Goal: Transaction & Acquisition: Obtain resource

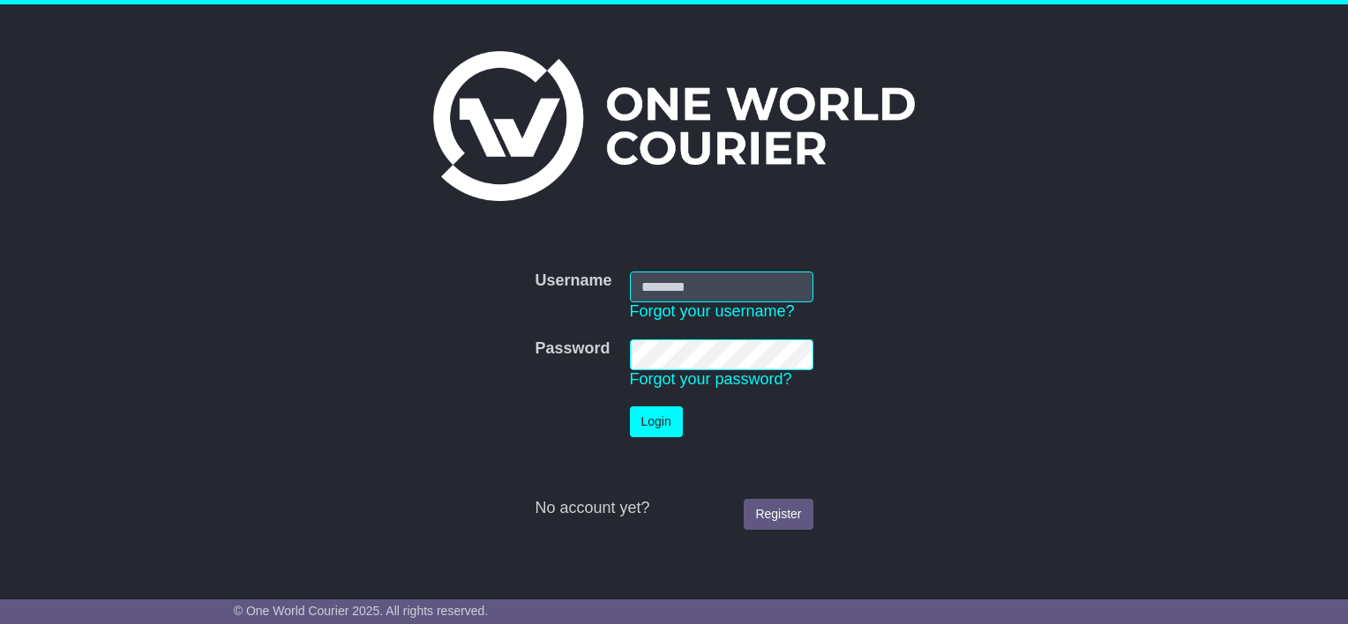
type input "**********"
click at [658, 421] on button "Login" at bounding box center [656, 422] width 53 height 31
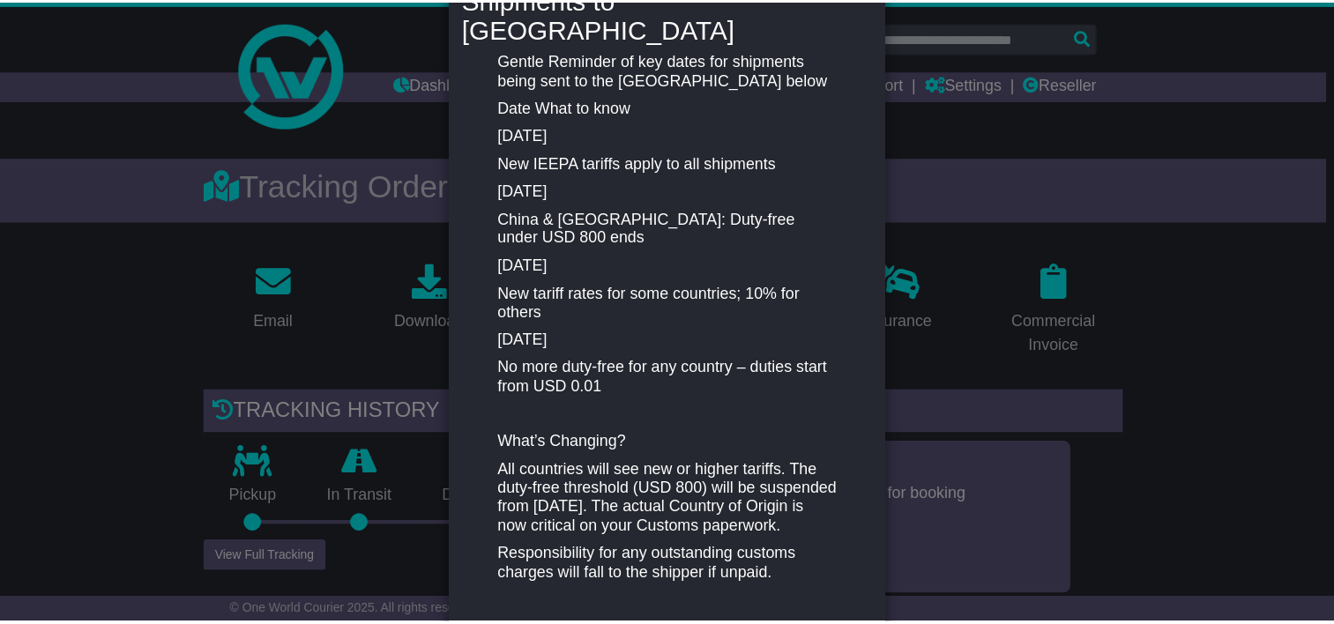
scroll to position [353, 0]
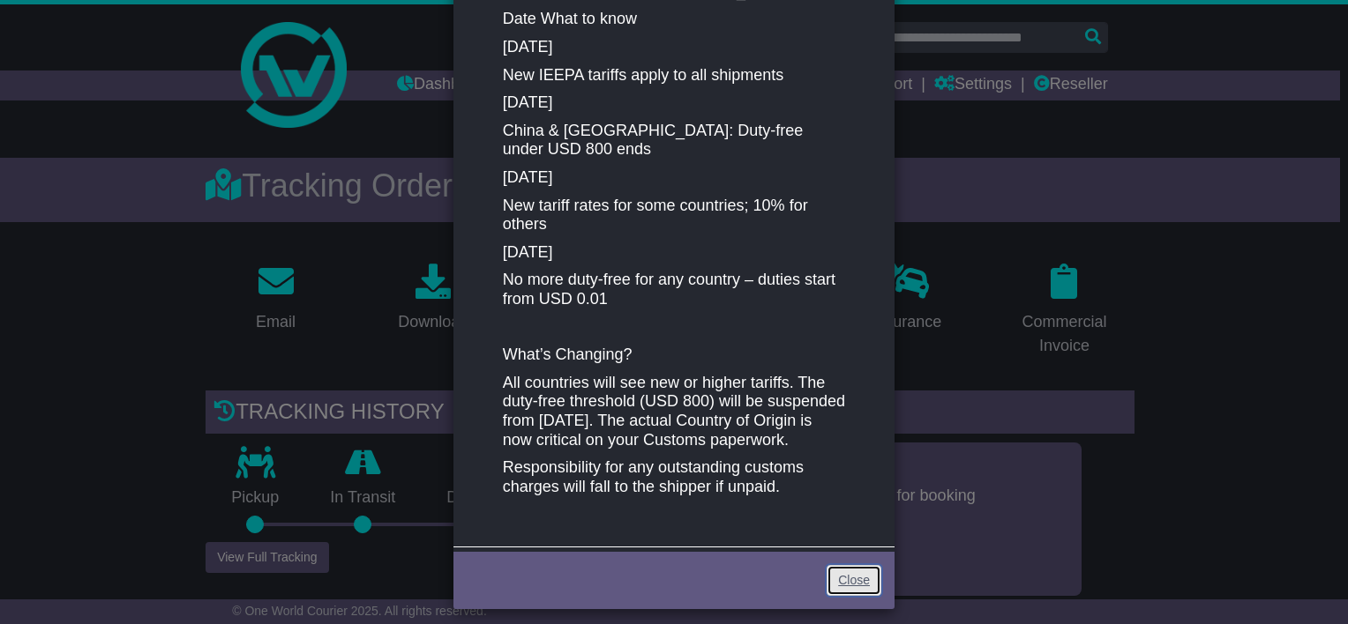
click at [850, 575] on link "Close" at bounding box center [853, 580] width 55 height 31
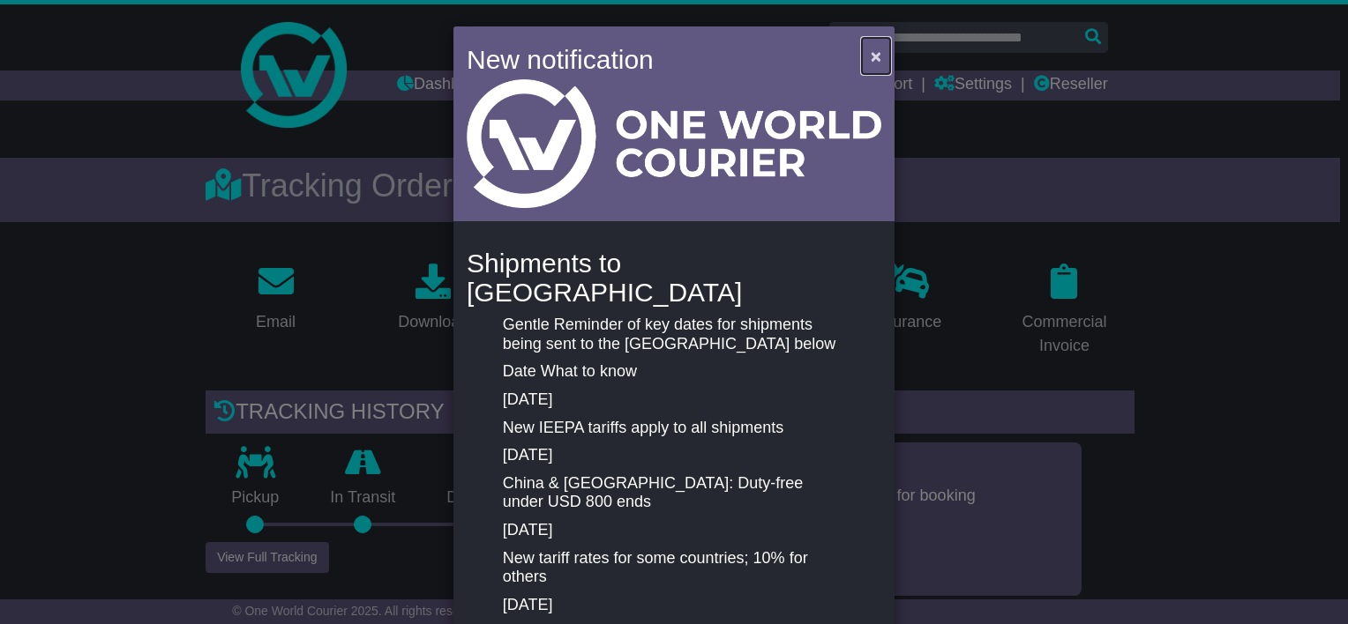
click at [872, 55] on span "×" at bounding box center [876, 56] width 11 height 20
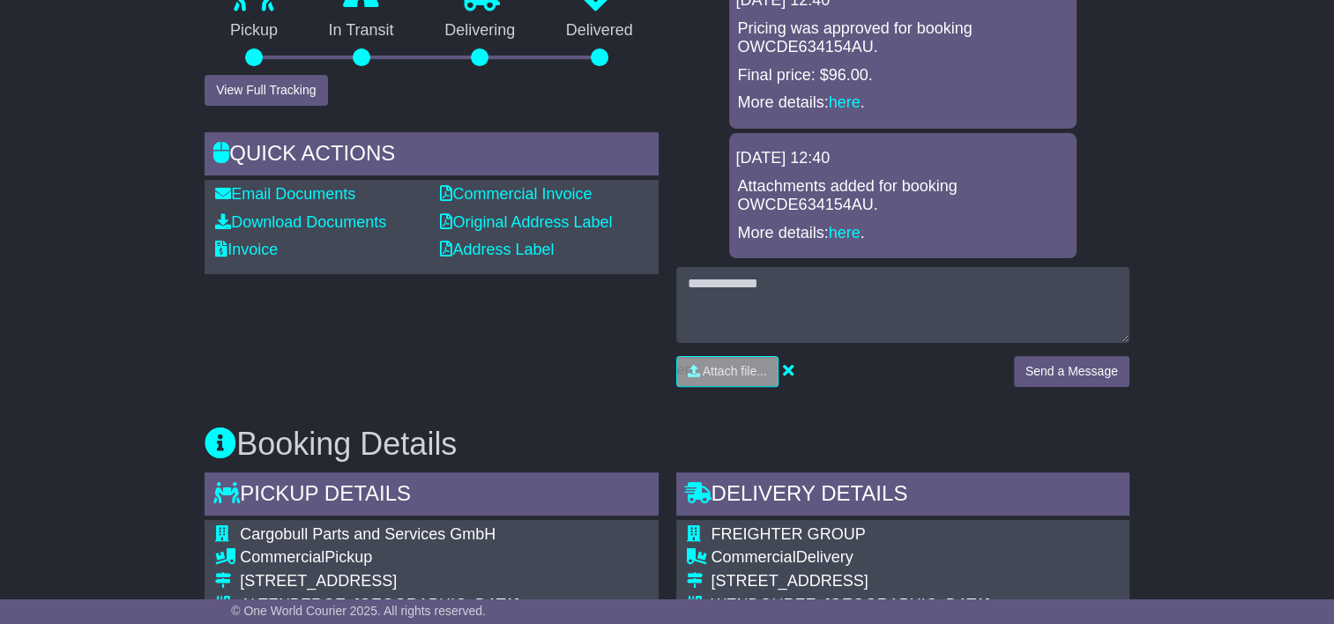
scroll to position [441, 0]
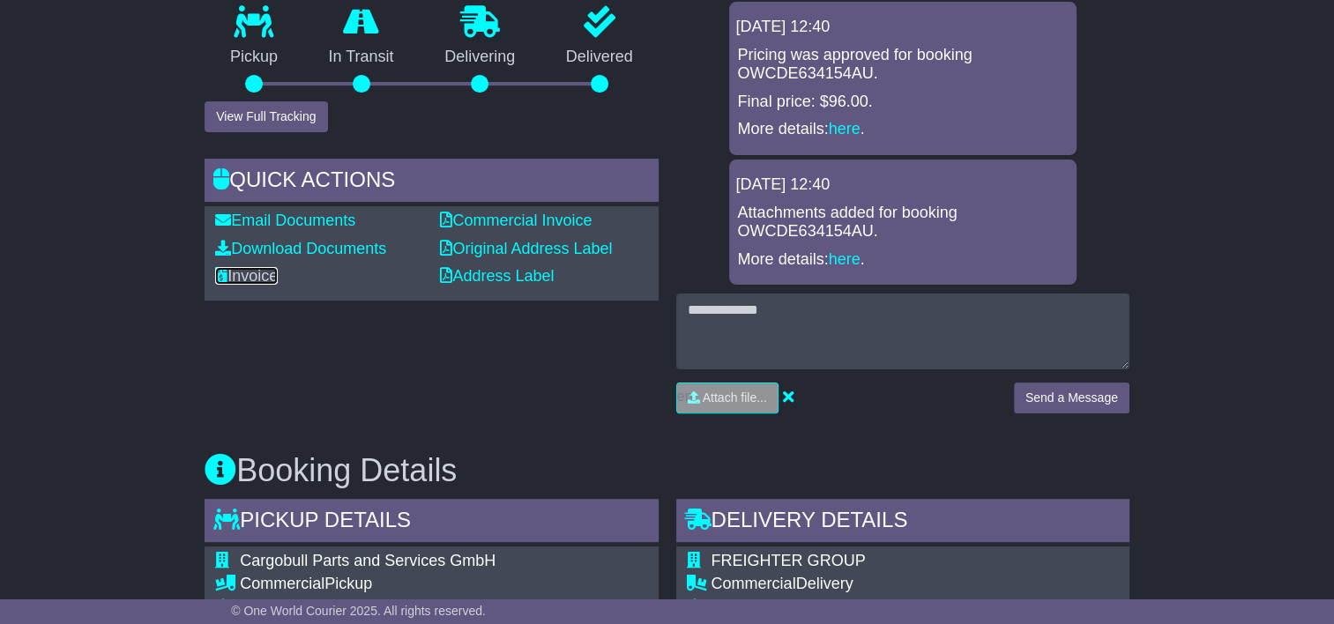
click at [258, 275] on link "Invoice" at bounding box center [246, 276] width 63 height 18
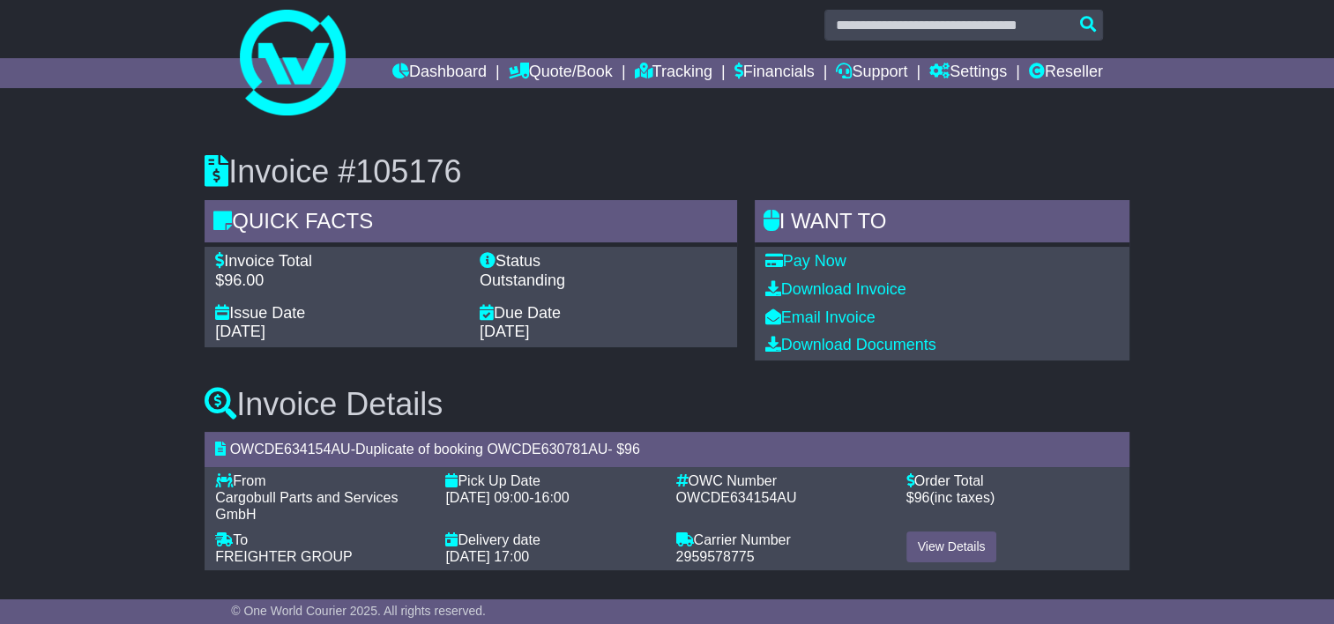
scroll to position [16, 0]
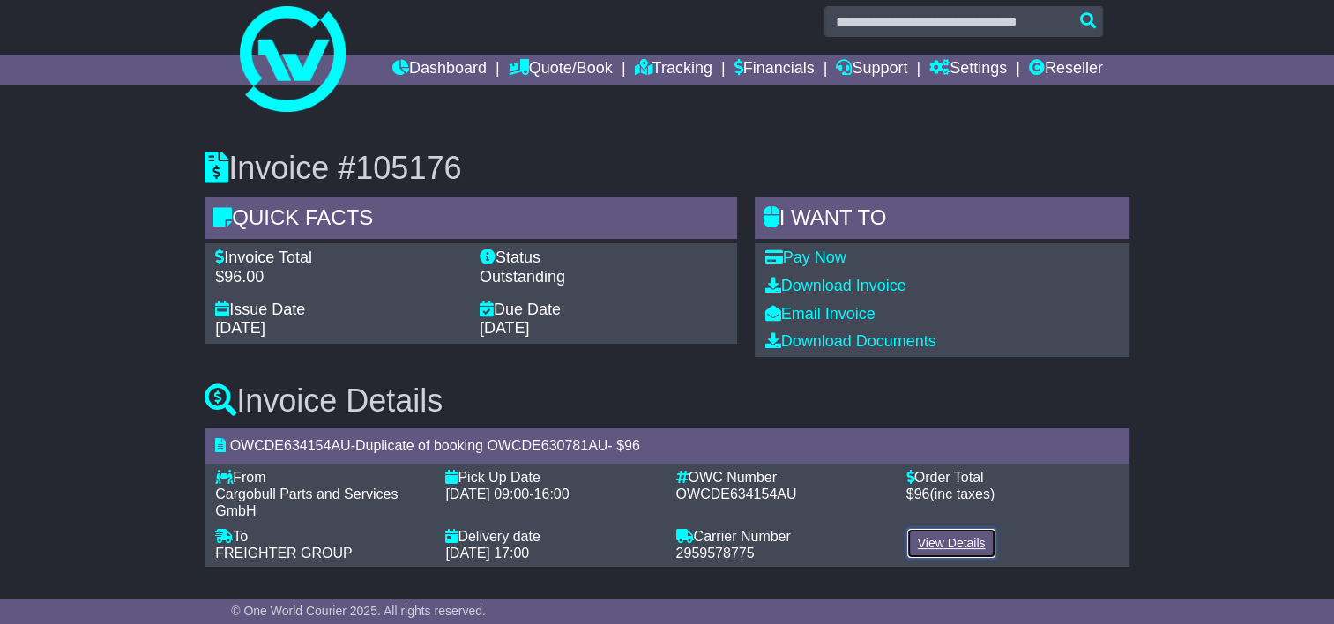
click at [942, 534] on link "View Details" at bounding box center [952, 543] width 91 height 31
click at [854, 286] on link "Download Invoice" at bounding box center [836, 286] width 141 height 18
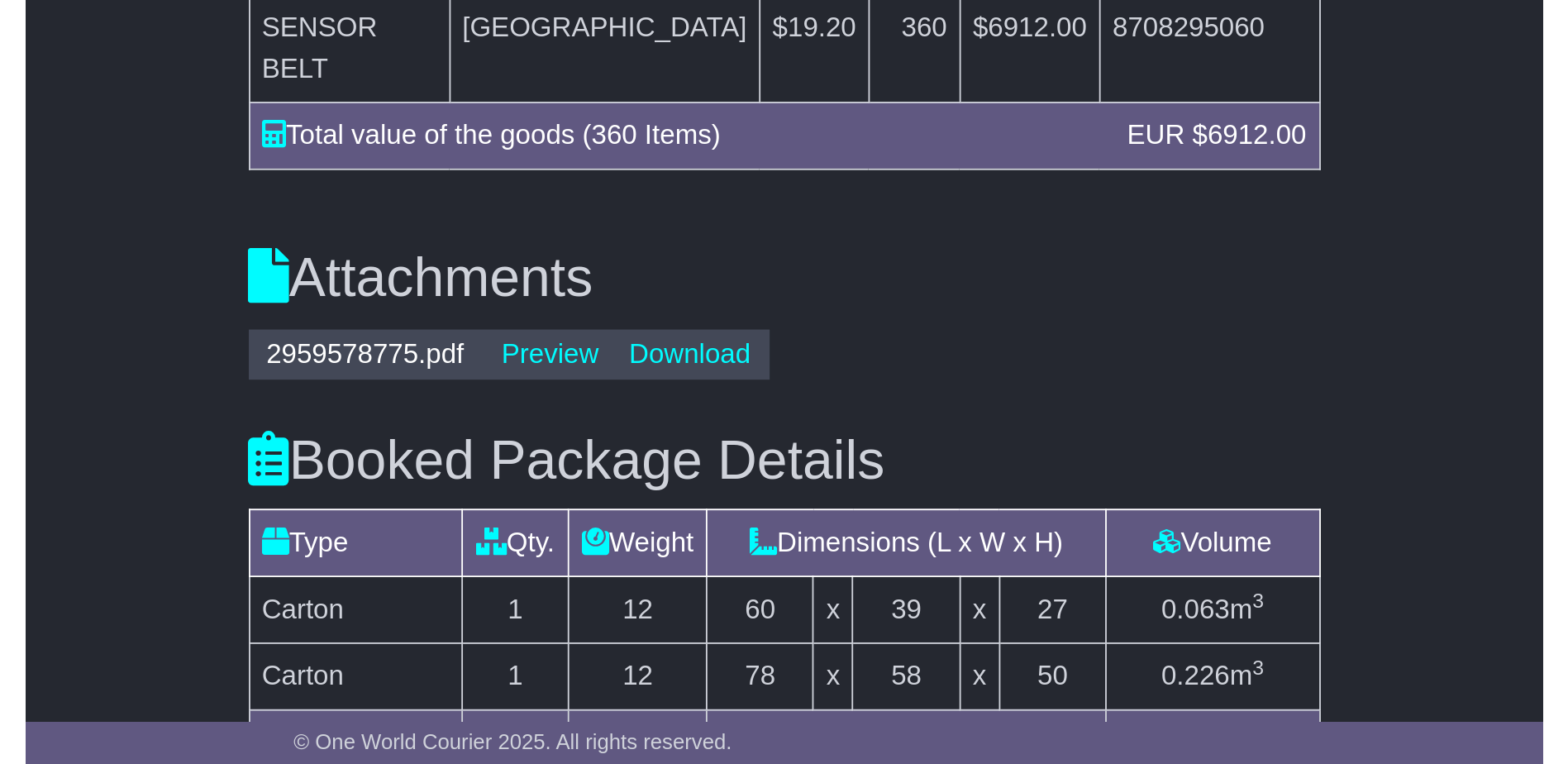
scroll to position [1550, 0]
